Goal: Navigation & Orientation: Find specific page/section

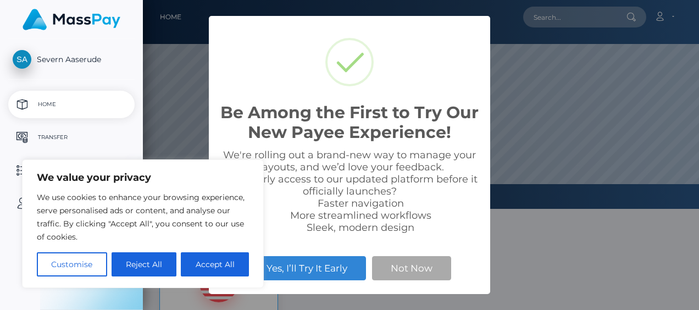
scroll to position [209, 556]
select select
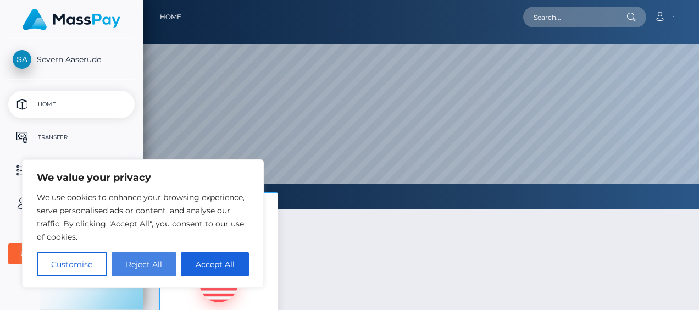
click at [125, 258] on button "Reject All" at bounding box center [144, 264] width 65 height 24
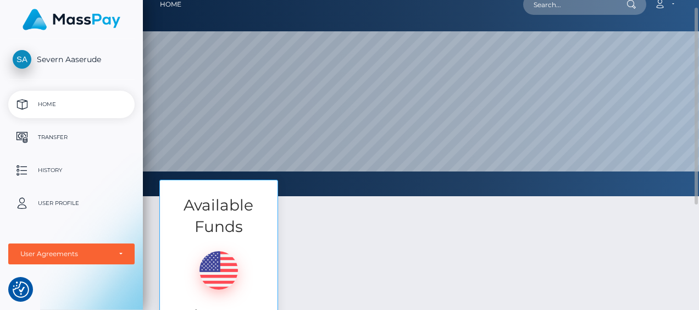
scroll to position [0, 0]
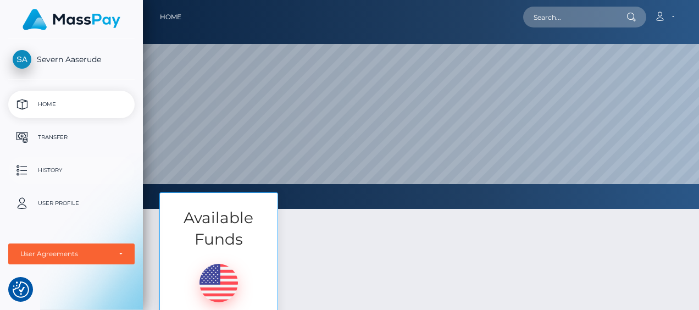
click at [48, 167] on p "History" at bounding box center [72, 170] width 118 height 16
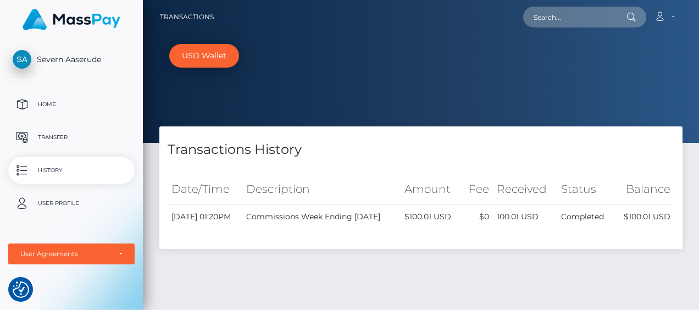
click at [45, 136] on p "Transfer" at bounding box center [72, 137] width 118 height 16
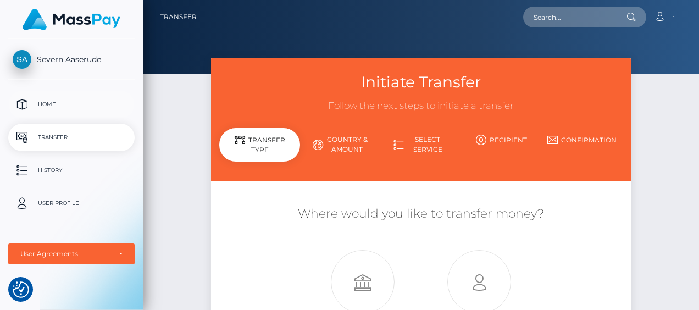
click at [41, 101] on p "Home" at bounding box center [72, 104] width 118 height 16
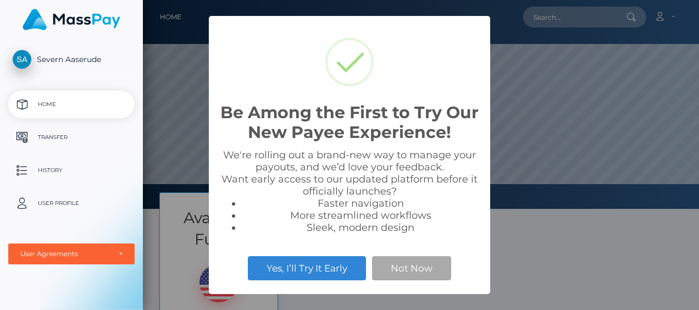
scroll to position [209, 556]
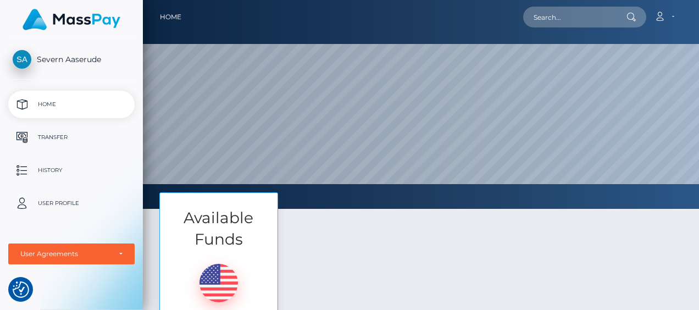
click at [82, 12] on img at bounding box center [72, 19] width 98 height 21
